Goal: Navigation & Orientation: Find specific page/section

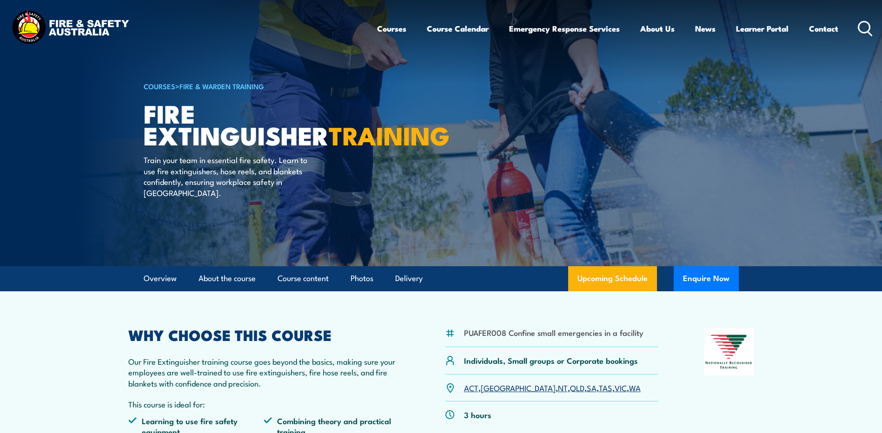
click at [69, 21] on img at bounding box center [70, 28] width 122 height 40
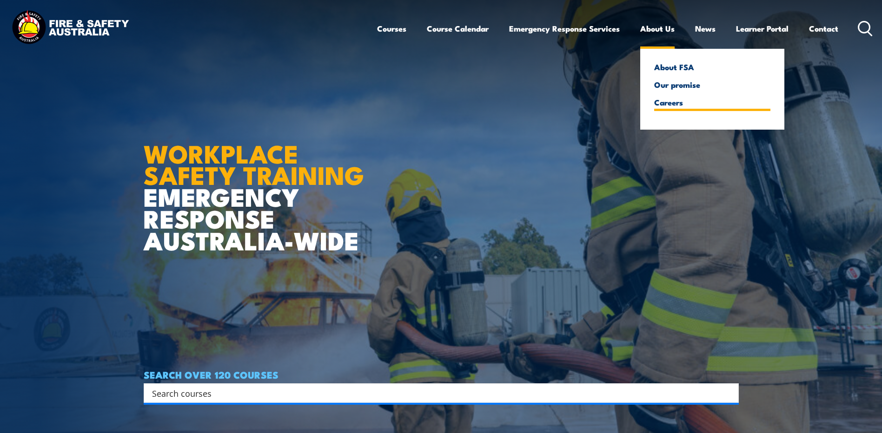
click at [670, 106] on link "Careers" at bounding box center [712, 102] width 116 height 8
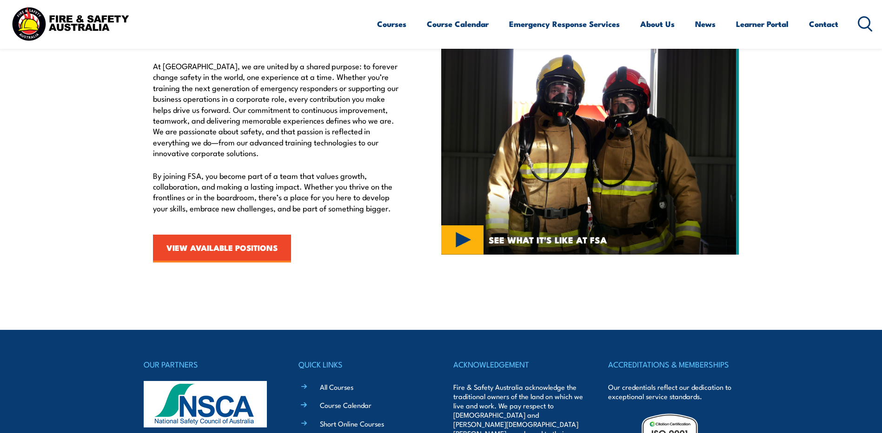
scroll to position [326, 0]
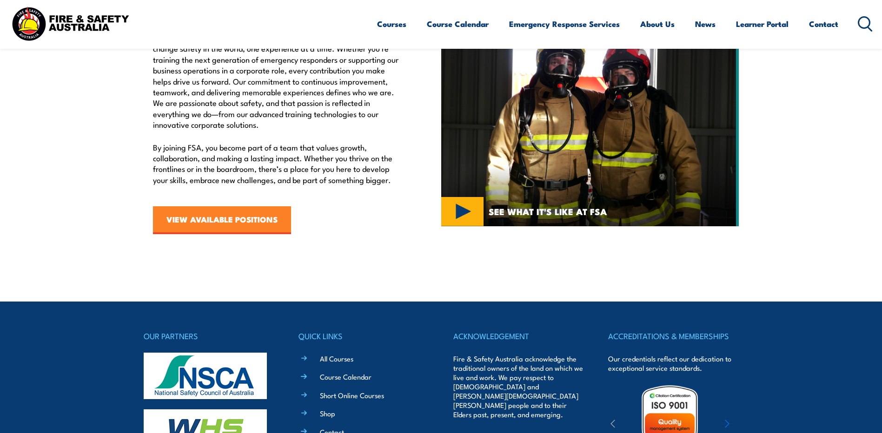
click at [263, 213] on link "VIEW AVAILABLE POSITIONS" at bounding box center [222, 220] width 138 height 28
